Goal: Task Accomplishment & Management: Use online tool/utility

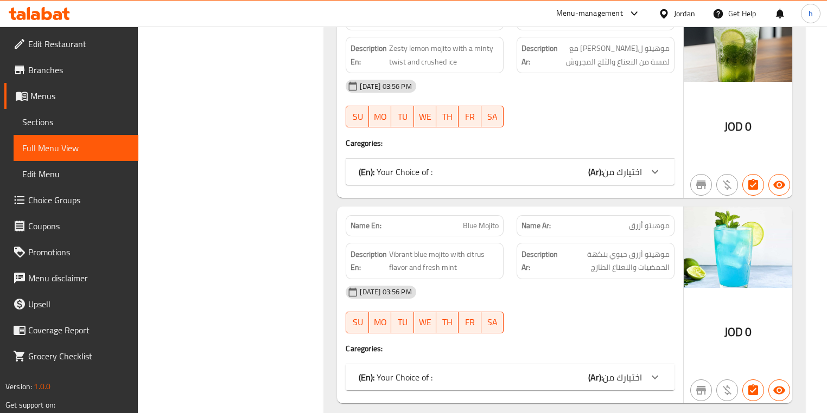
scroll to position [1691, 0]
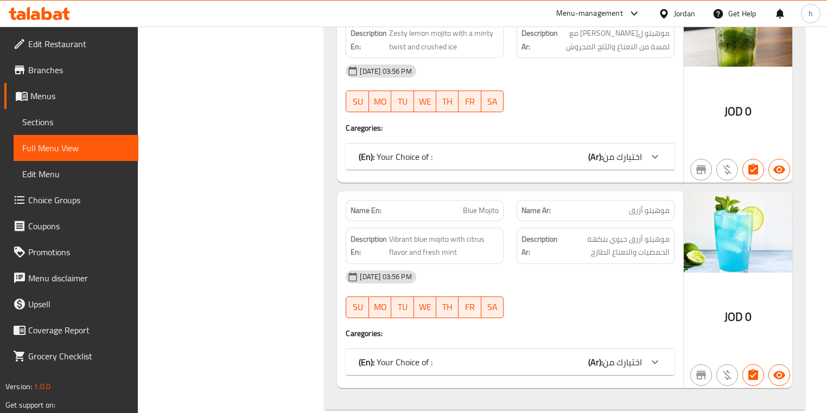
click at [502, 356] on div "(En): Your Choice of : (Ar): اختيارك من" at bounding box center [500, 362] width 283 height 13
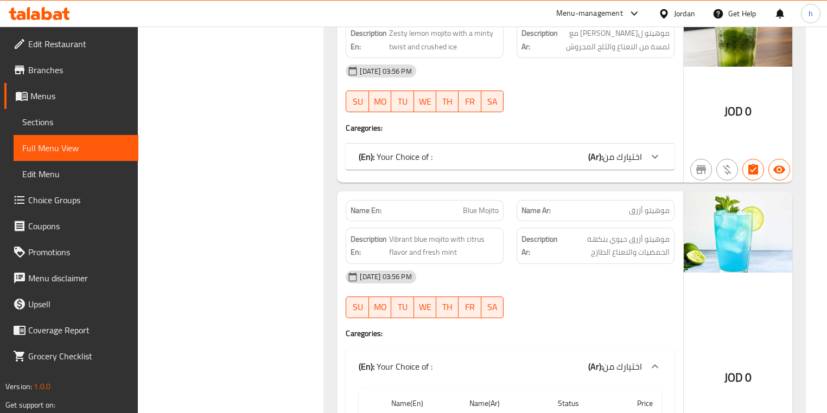
scroll to position [1813, 0]
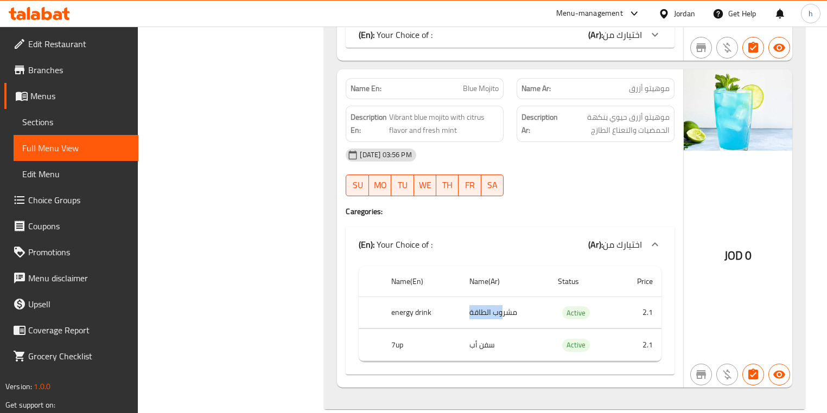
drag, startPoint x: 471, startPoint y: 300, endPoint x: 503, endPoint y: 296, distance: 32.3
click at [503, 297] on td "مشروب الطاقة" at bounding box center [504, 313] width 88 height 32
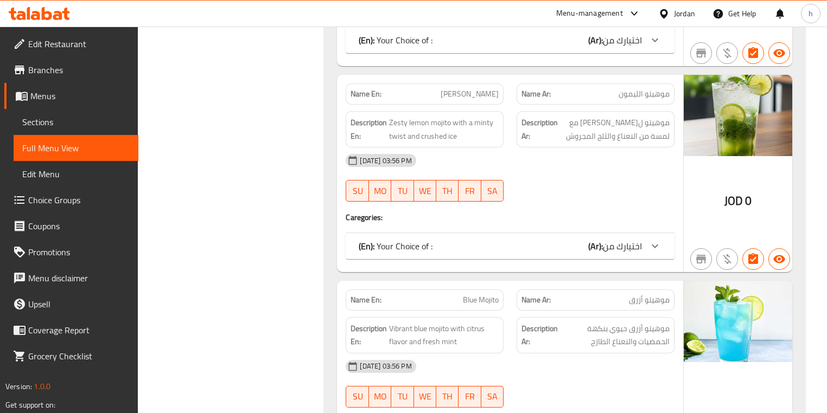
scroll to position [1596, 0]
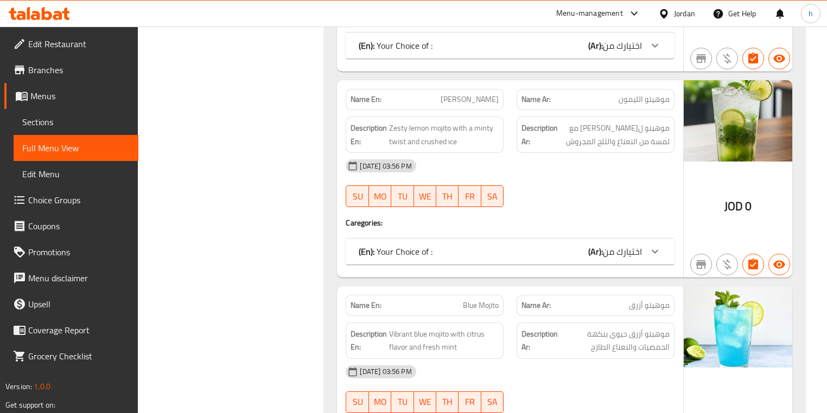
click at [552, 243] on div "(En): Your Choice of : (Ar): اختيارك من" at bounding box center [509, 252] width 328 height 26
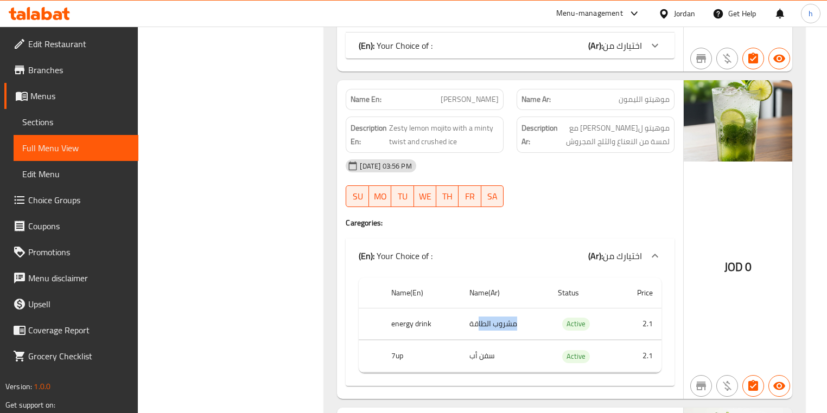
drag, startPoint x: 479, startPoint y: 306, endPoint x: 530, endPoint y: 300, distance: 51.3
click at [530, 308] on td "مشروب الطاقة" at bounding box center [504, 324] width 88 height 32
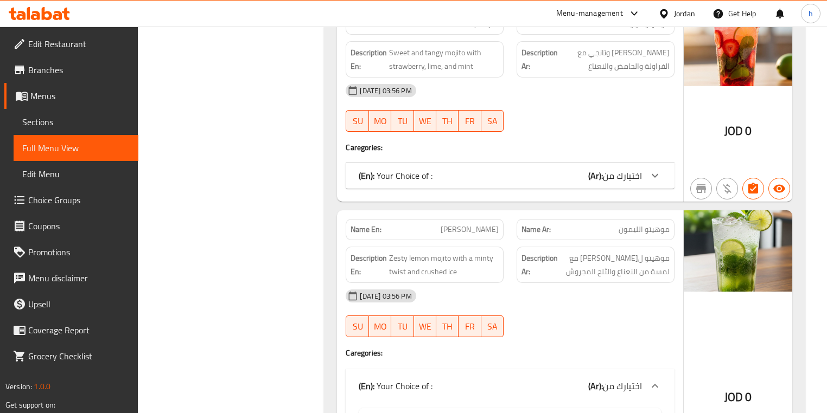
scroll to position [1379, 0]
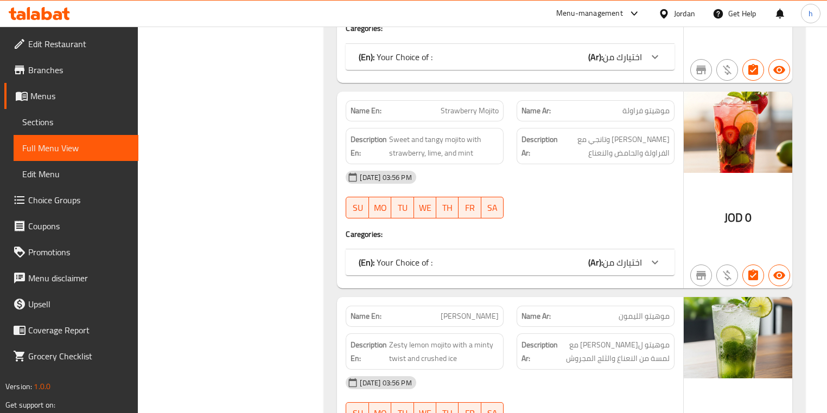
click at [550, 256] on div "(En): Your Choice of : (Ar): اختيارك من" at bounding box center [500, 262] width 283 height 13
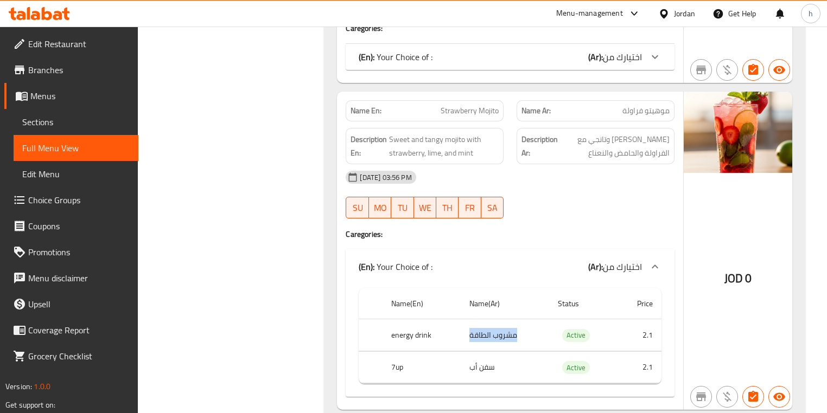
drag, startPoint x: 470, startPoint y: 318, endPoint x: 514, endPoint y: 313, distance: 44.7
click at [514, 319] on td "مشروب الطاقة" at bounding box center [504, 335] width 88 height 32
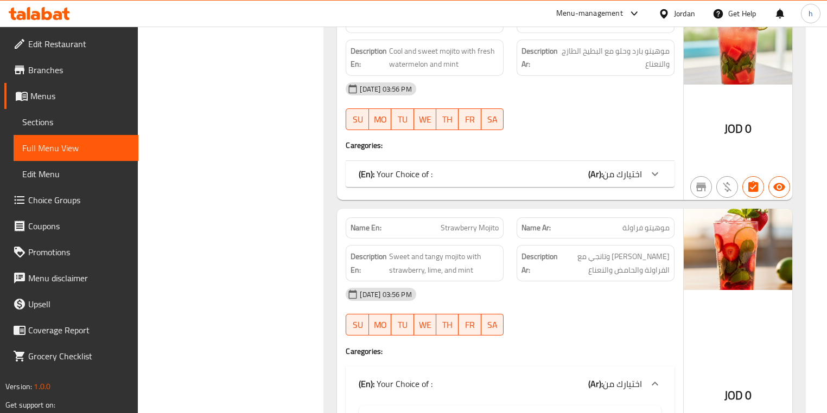
scroll to position [1249, 0]
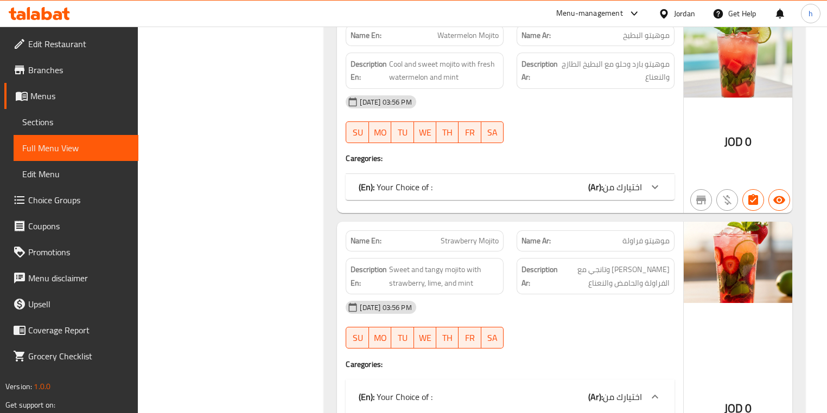
click at [603, 153] on div "Name En: Watermelon Mojito Name Ar: موهيتو البطيخ Description En: Cool and swee…" at bounding box center [509, 114] width 345 height 197
click at [602, 179] on b "(Ar):" at bounding box center [595, 187] width 15 height 16
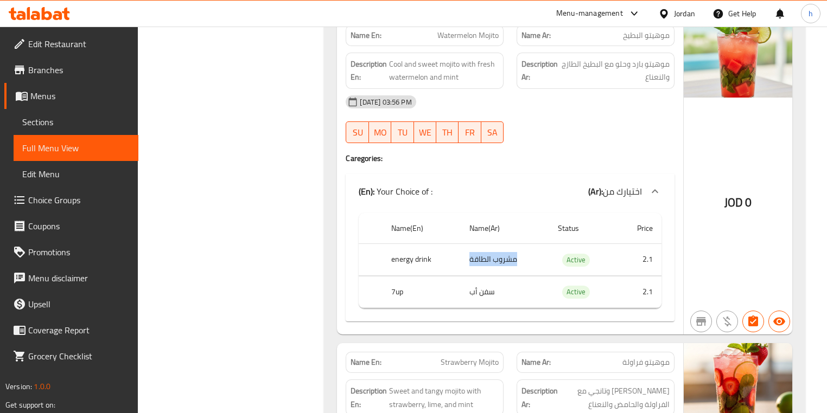
drag, startPoint x: 466, startPoint y: 245, endPoint x: 547, endPoint y: 245, distance: 80.3
click at [547, 245] on td "مشروب الطاقة" at bounding box center [504, 260] width 88 height 32
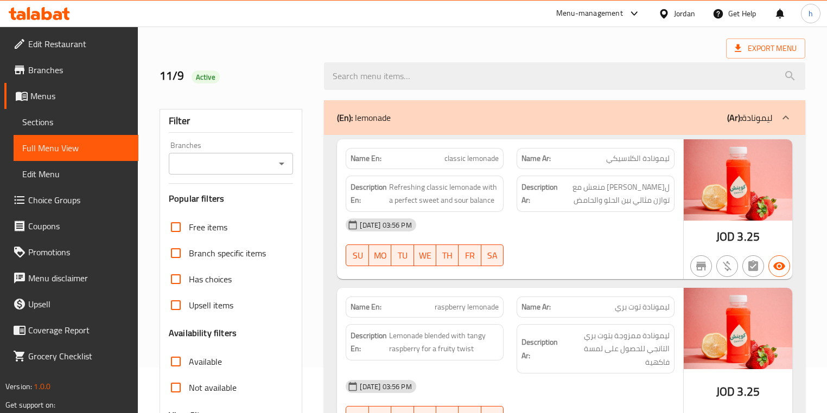
scroll to position [0, 0]
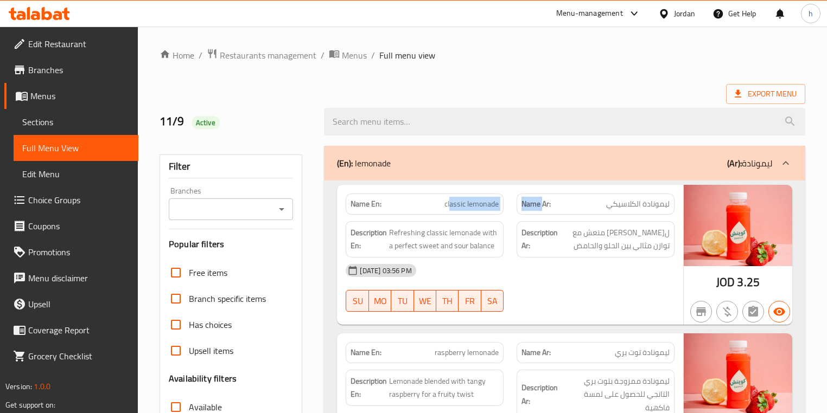
drag, startPoint x: 451, startPoint y: 204, endPoint x: 541, endPoint y: 205, distance: 90.6
click at [541, 205] on div "Name En: classic lemonade Name Ar: ليمونادة الكلاسيكي" at bounding box center [509, 204] width 341 height 34
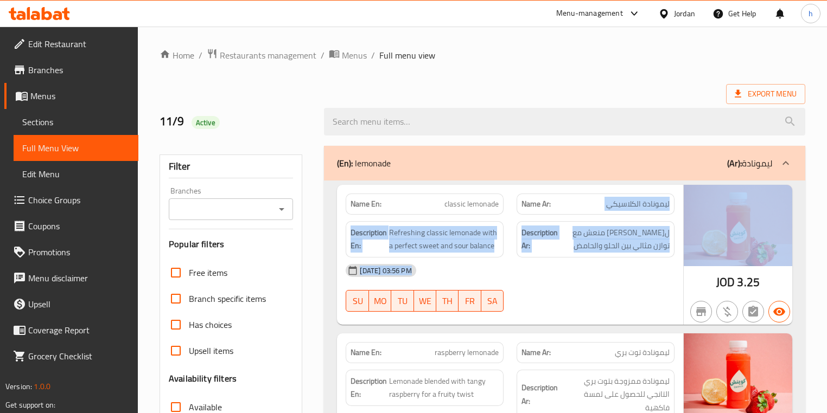
drag, startPoint x: 572, startPoint y: 196, endPoint x: 688, endPoint y: 194, distance: 115.6
click at [688, 194] on div "Name En: classic lemonade Name Ar: ليمونادة الكلاسيكي Description En: Refreshin…" at bounding box center [564, 255] width 455 height 140
click at [639, 209] on span "ليمونادة الكلاسيكي" at bounding box center [637, 204] width 63 height 11
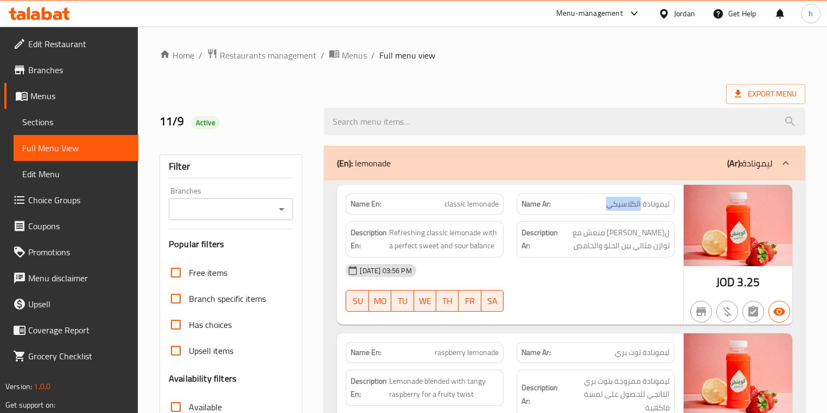
click at [639, 209] on span "ليمونادة الكلاسيكي" at bounding box center [637, 204] width 63 height 11
click at [635, 231] on span "ليمون كلاسيكي منعش مع توازن مثالي بين الحلو والحامض" at bounding box center [615, 239] width 110 height 27
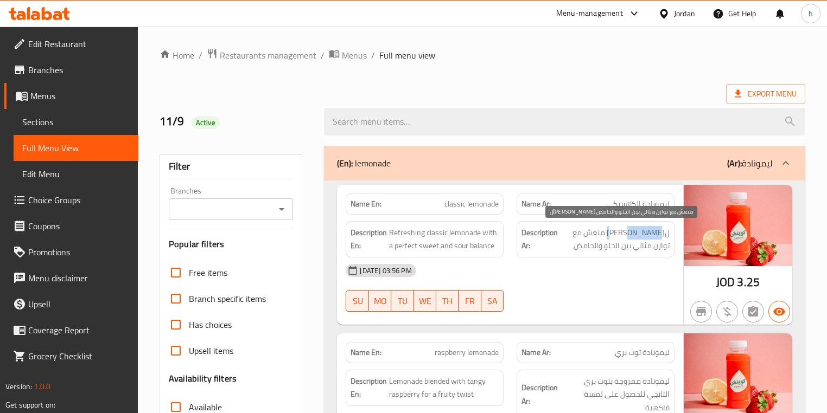
click at [635, 231] on span "ليمون كلاسيكي منعش مع توازن مثالي بين الحلو والحامض" at bounding box center [615, 239] width 110 height 27
click at [631, 240] on span "ليمون كلاسيكي منعش مع توازن مثالي بين الحلو والحامض" at bounding box center [615, 239] width 110 height 27
